Goal: Task Accomplishment & Management: Manage account settings

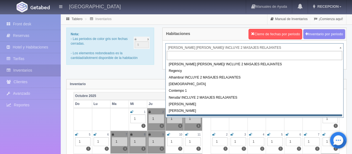
scroll to position [28, 0]
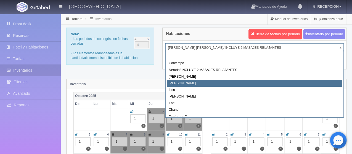
select select "724"
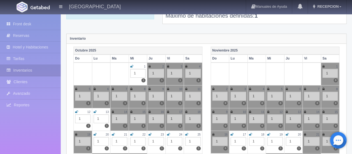
scroll to position [55, 0]
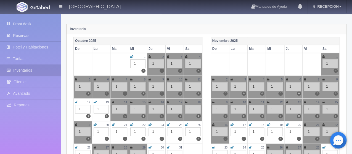
click at [187, 124] on icon at bounding box center [186, 124] width 3 height 3
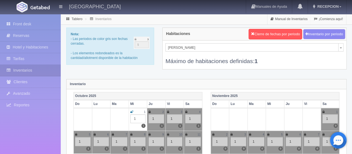
scroll to position [0, 0]
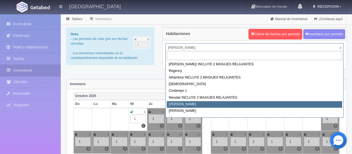
select select "723"
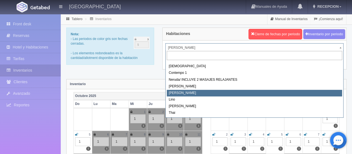
scroll to position [28, 0]
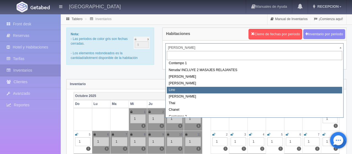
select select "725"
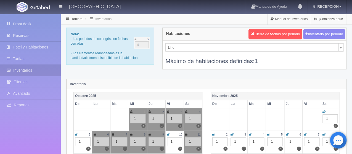
scroll to position [2, 0]
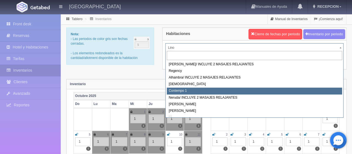
scroll to position [28, 0]
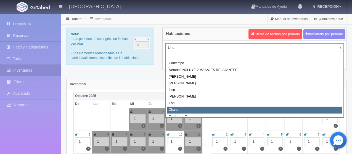
select select "728"
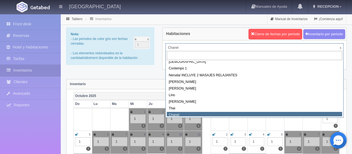
scroll to position [20, 0]
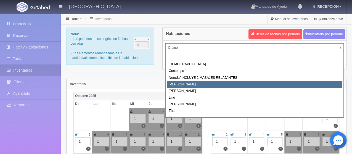
select select "723"
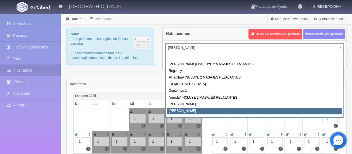
select select "724"
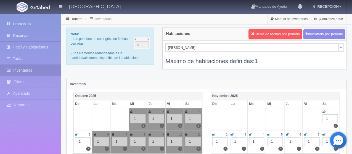
scroll to position [20, 0]
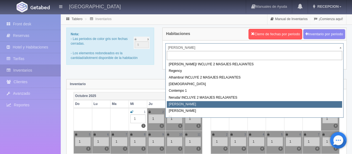
select select "723"
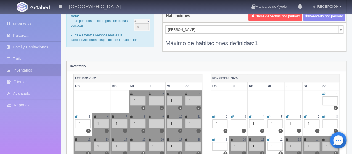
scroll to position [28, 0]
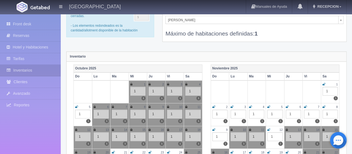
click at [304, 108] on icon at bounding box center [305, 106] width 3 height 3
click at [323, 107] on icon at bounding box center [323, 106] width 3 height 3
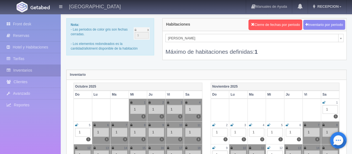
scroll to position [0, 0]
